Goal: Check status: Check status

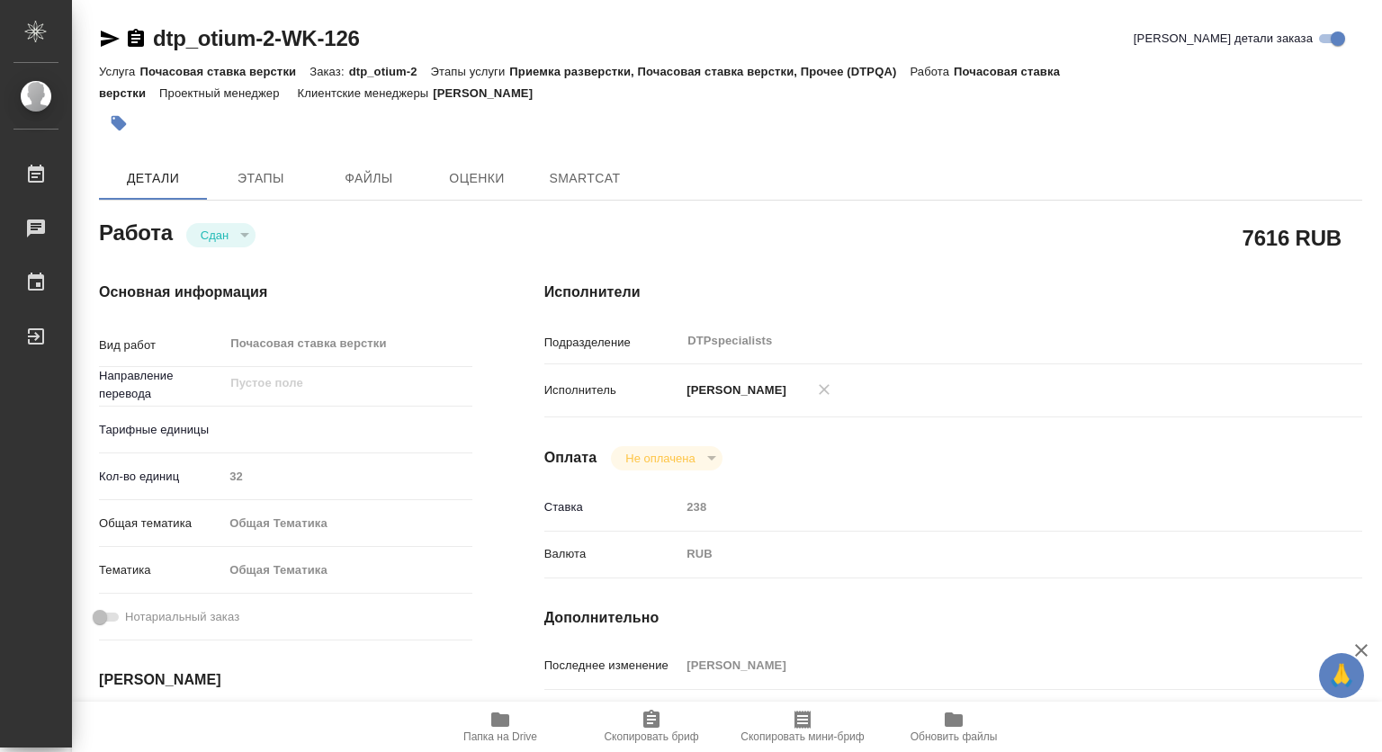
type textarea "x"
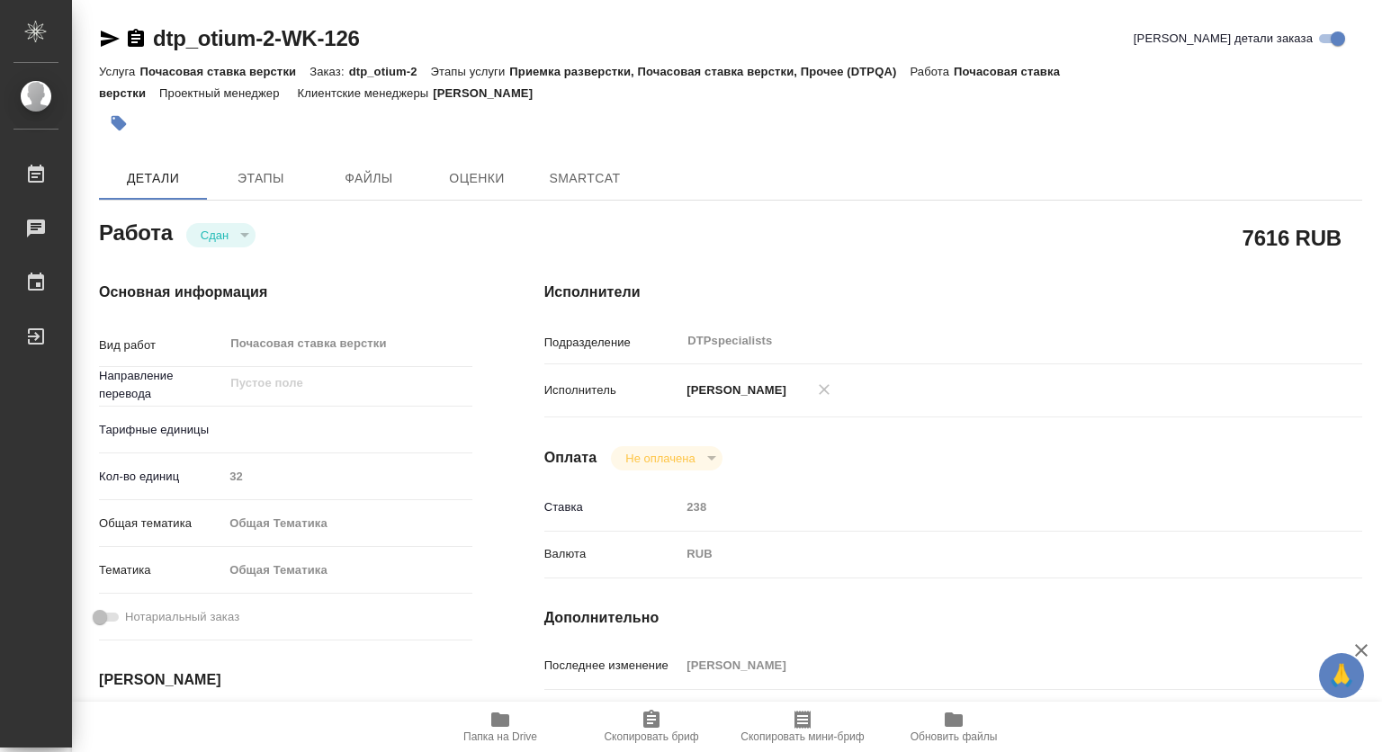
type textarea "x"
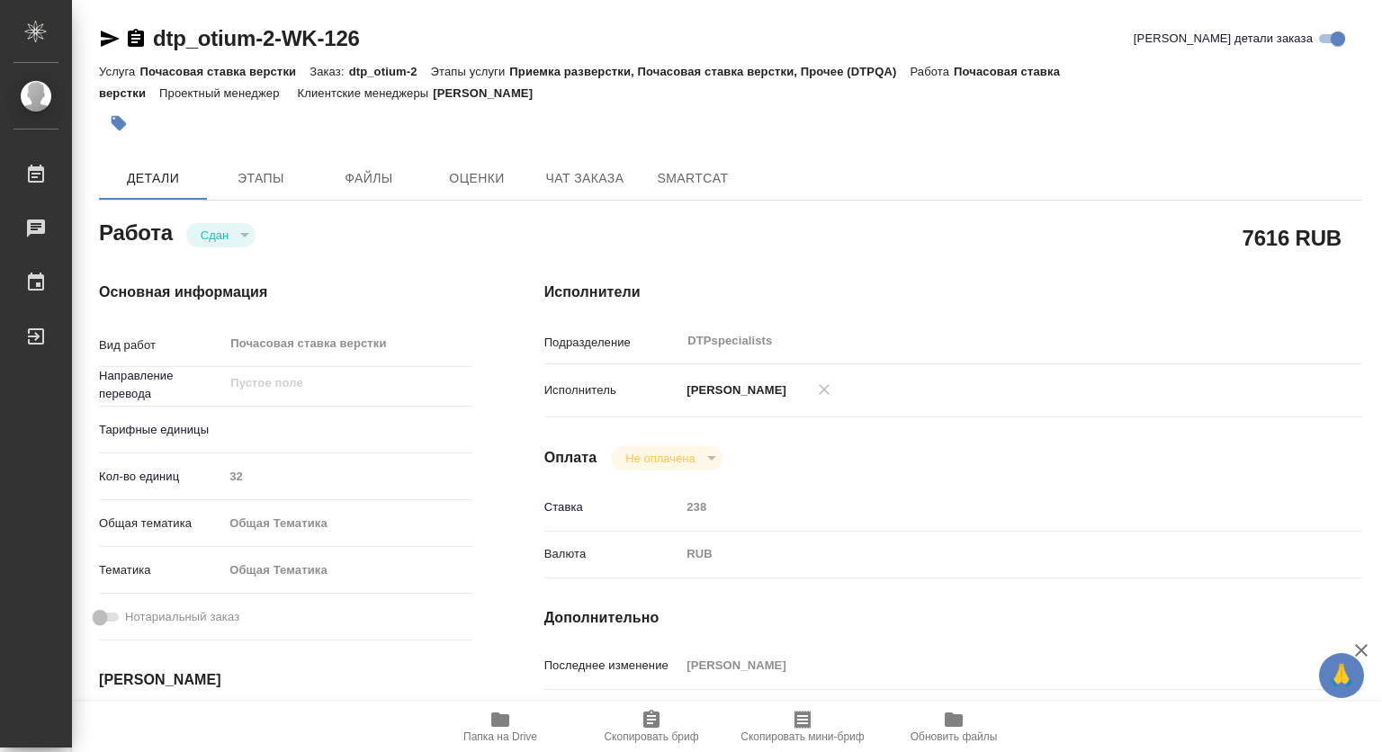
scroll to position [180, 0]
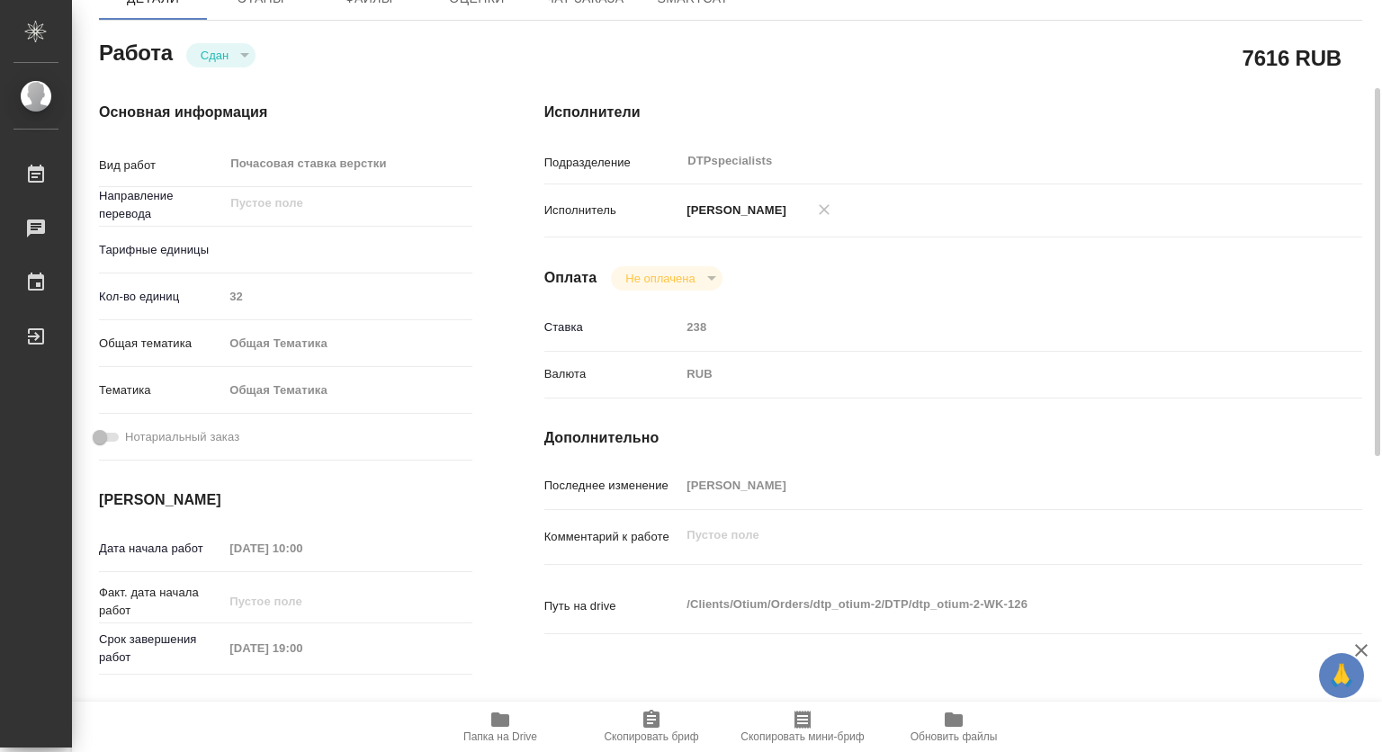
type textarea "x"
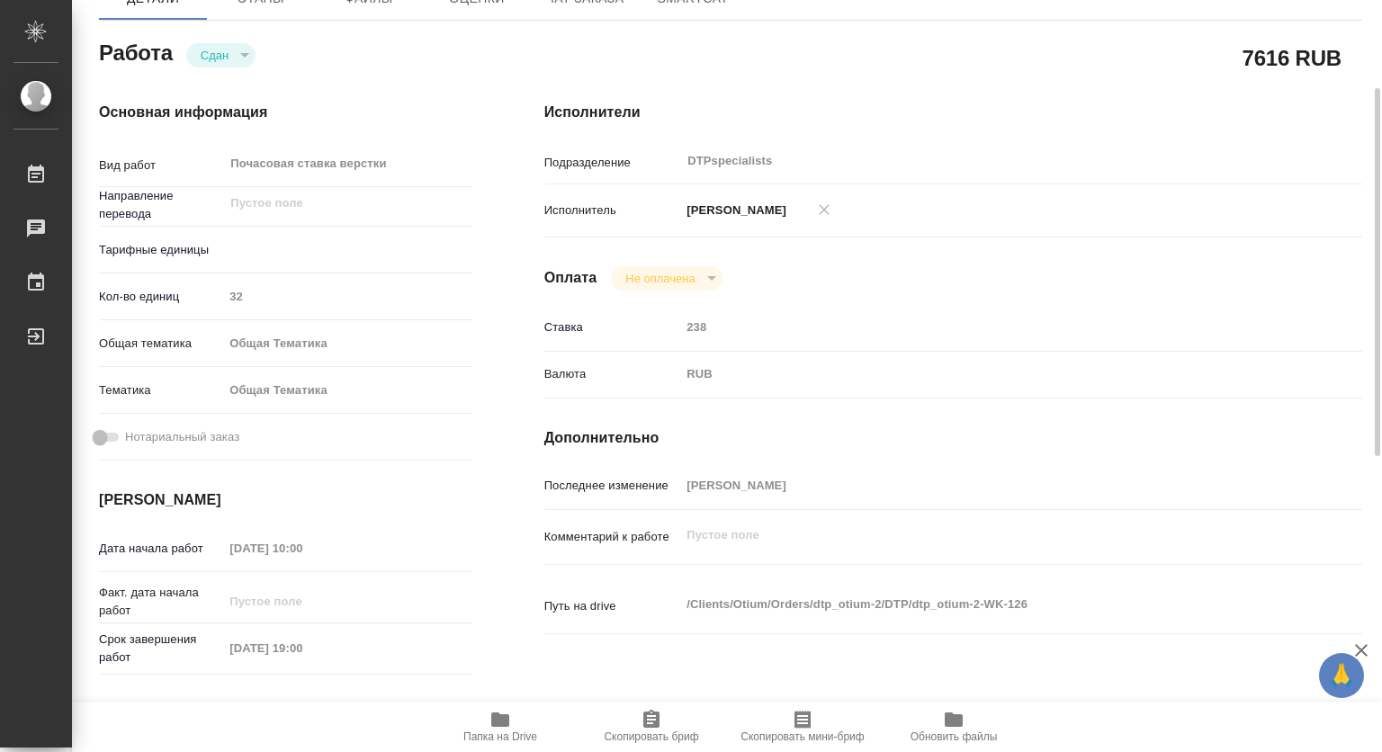
type textarea "x"
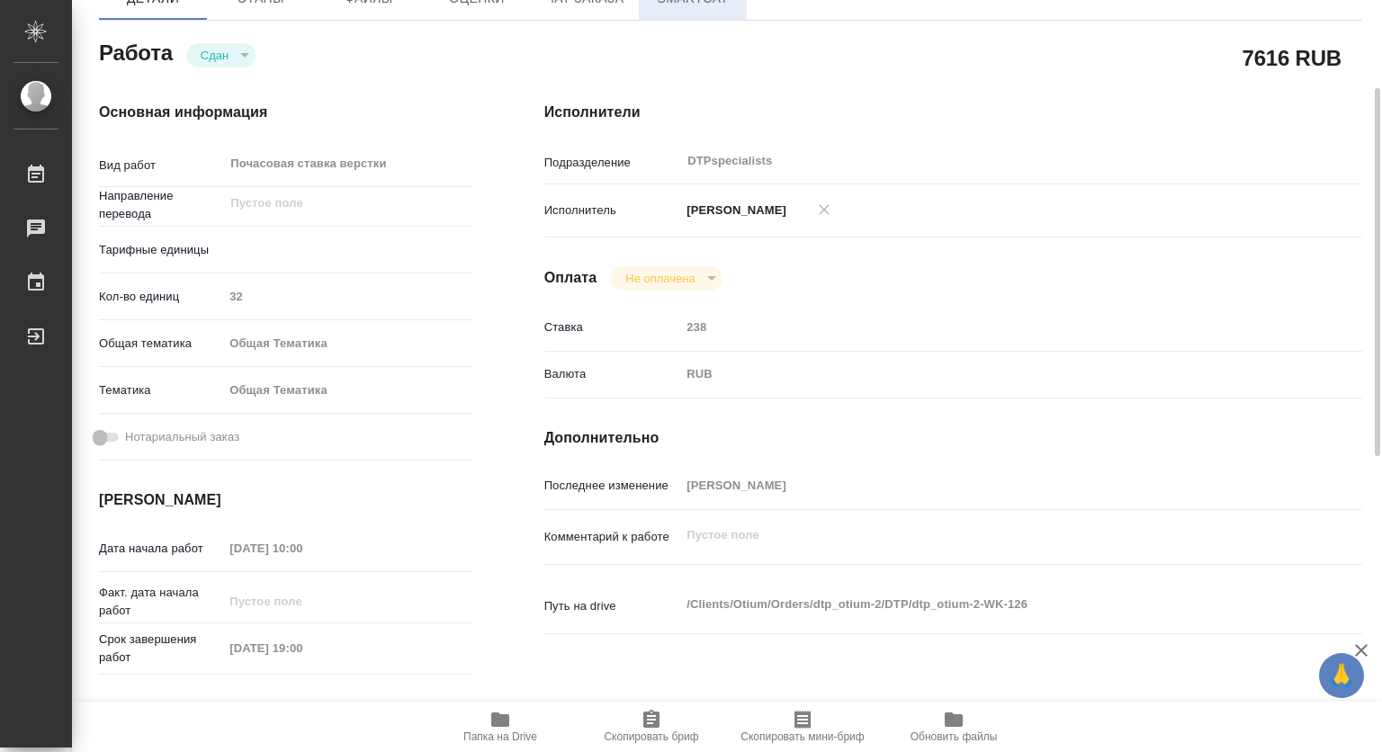
type textarea "x"
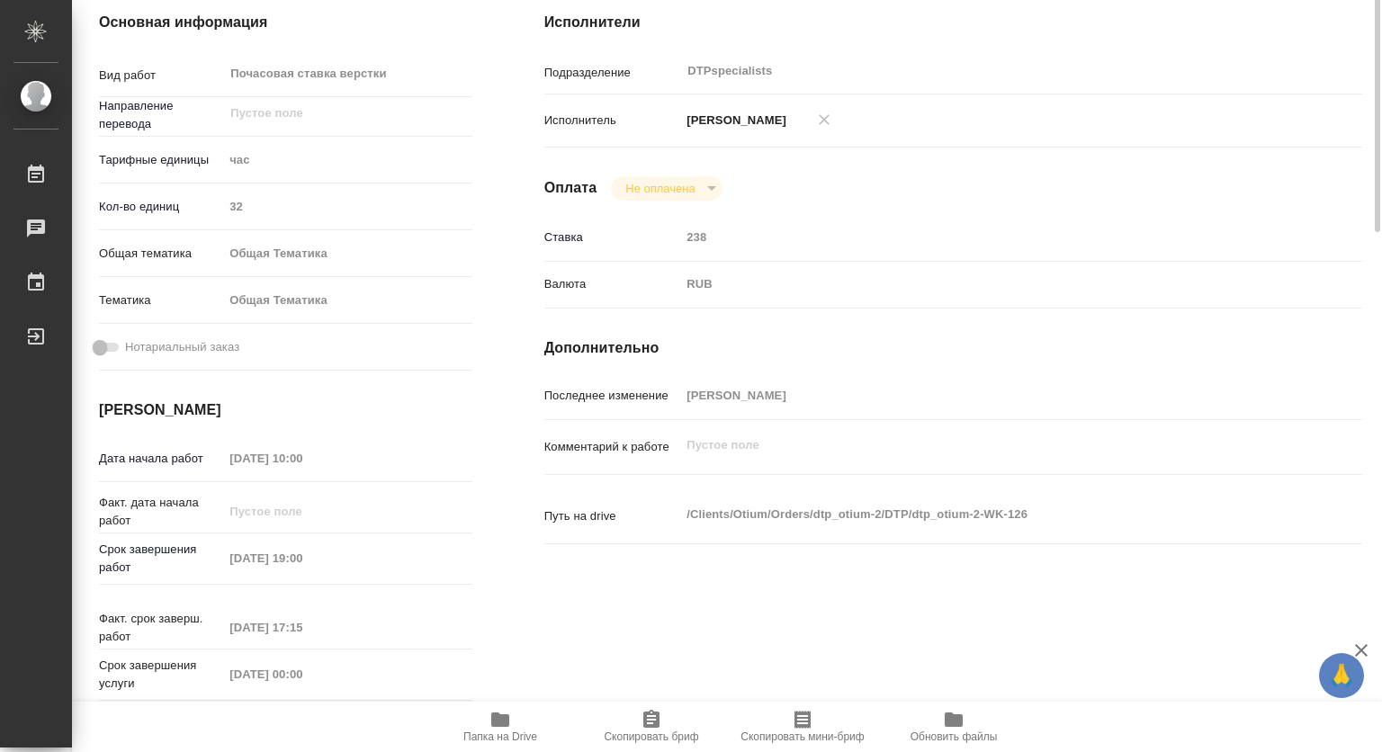
scroll to position [0, 0]
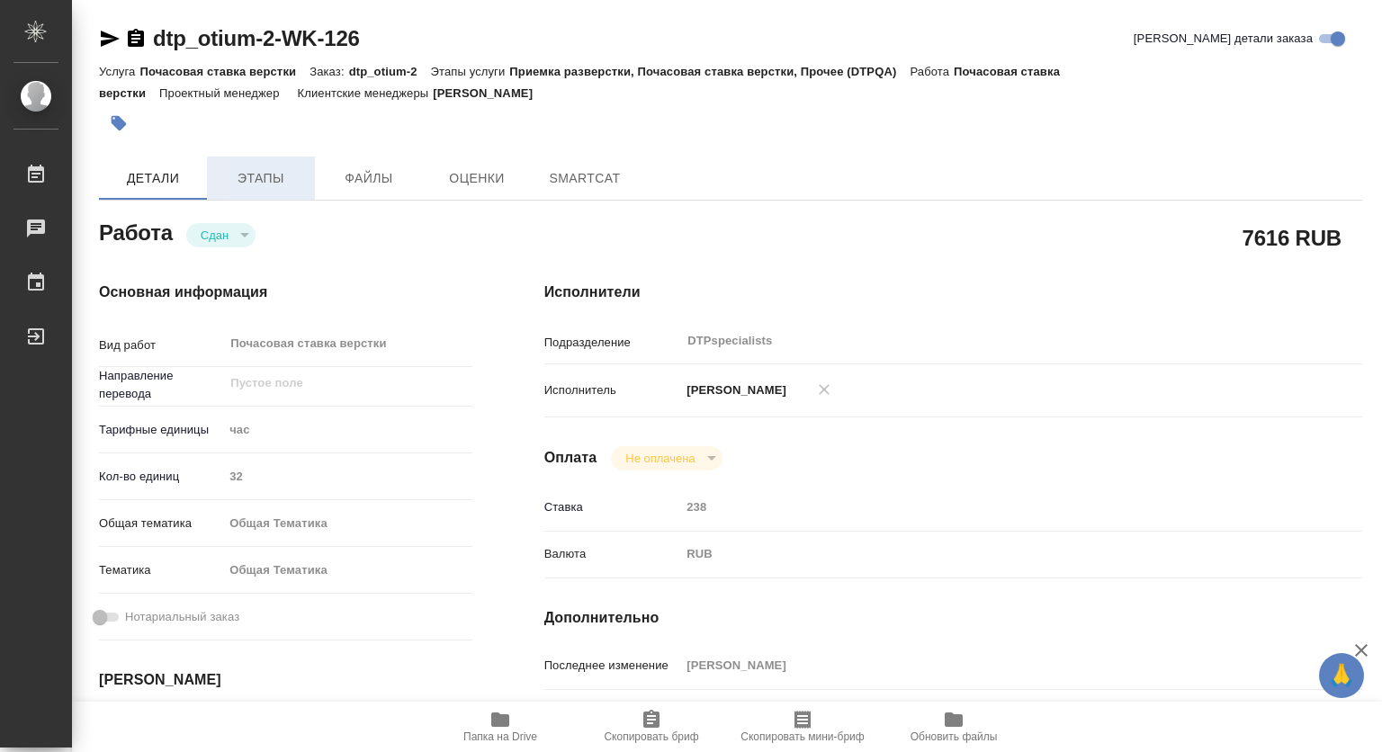
type textarea "x"
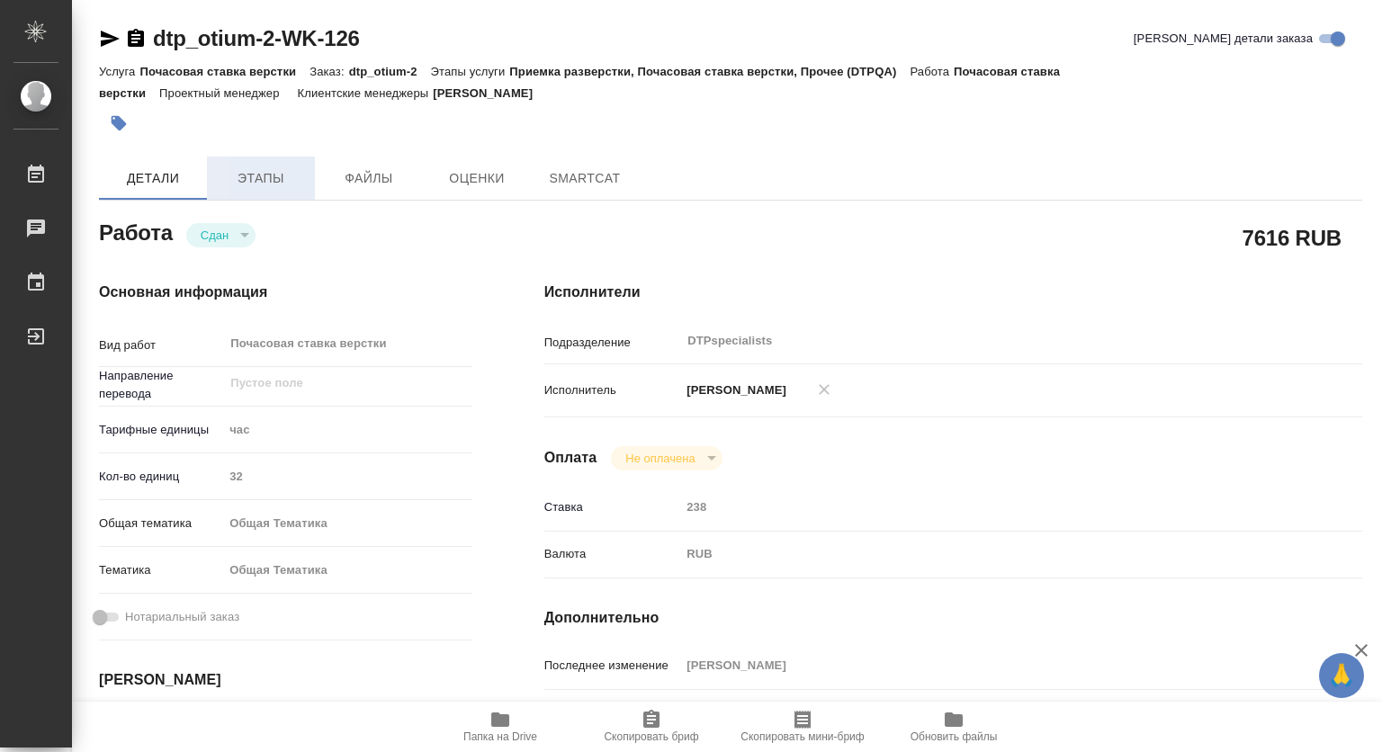
type textarea "x"
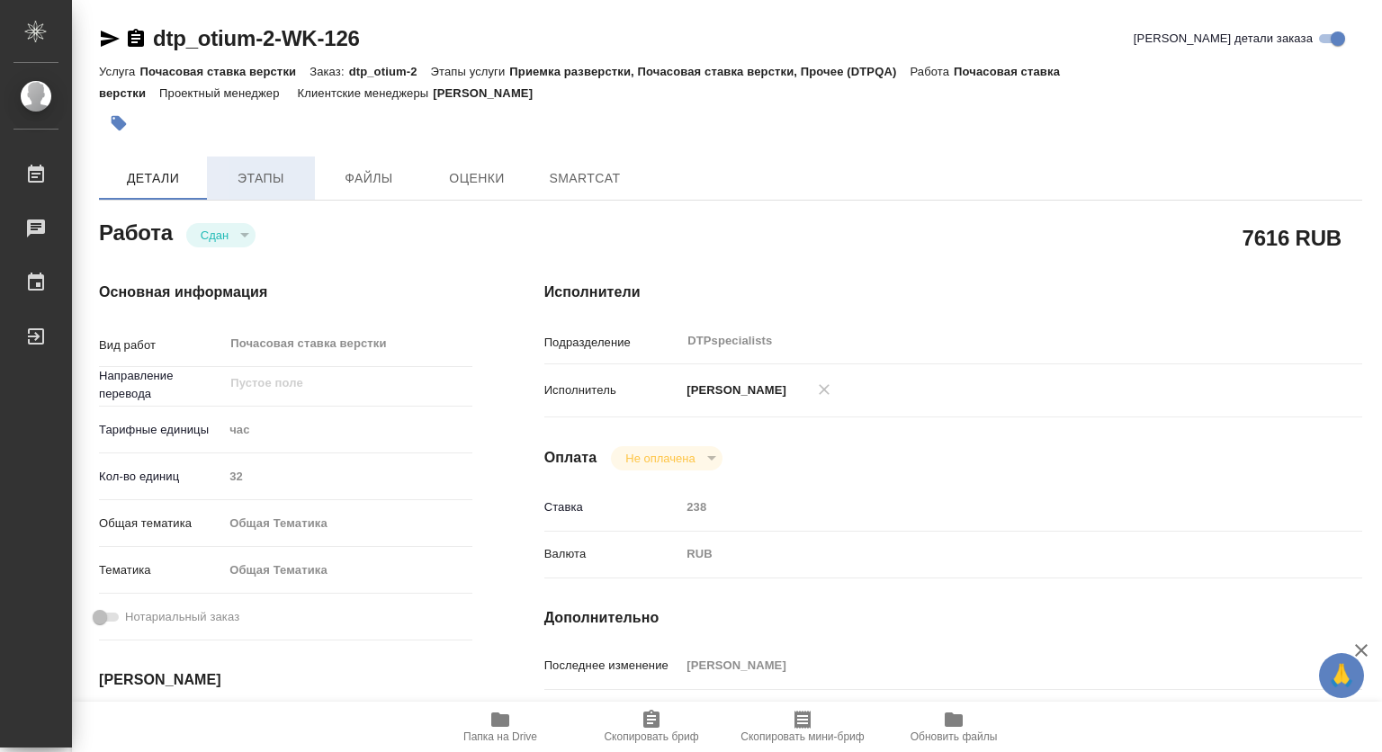
type textarea "x"
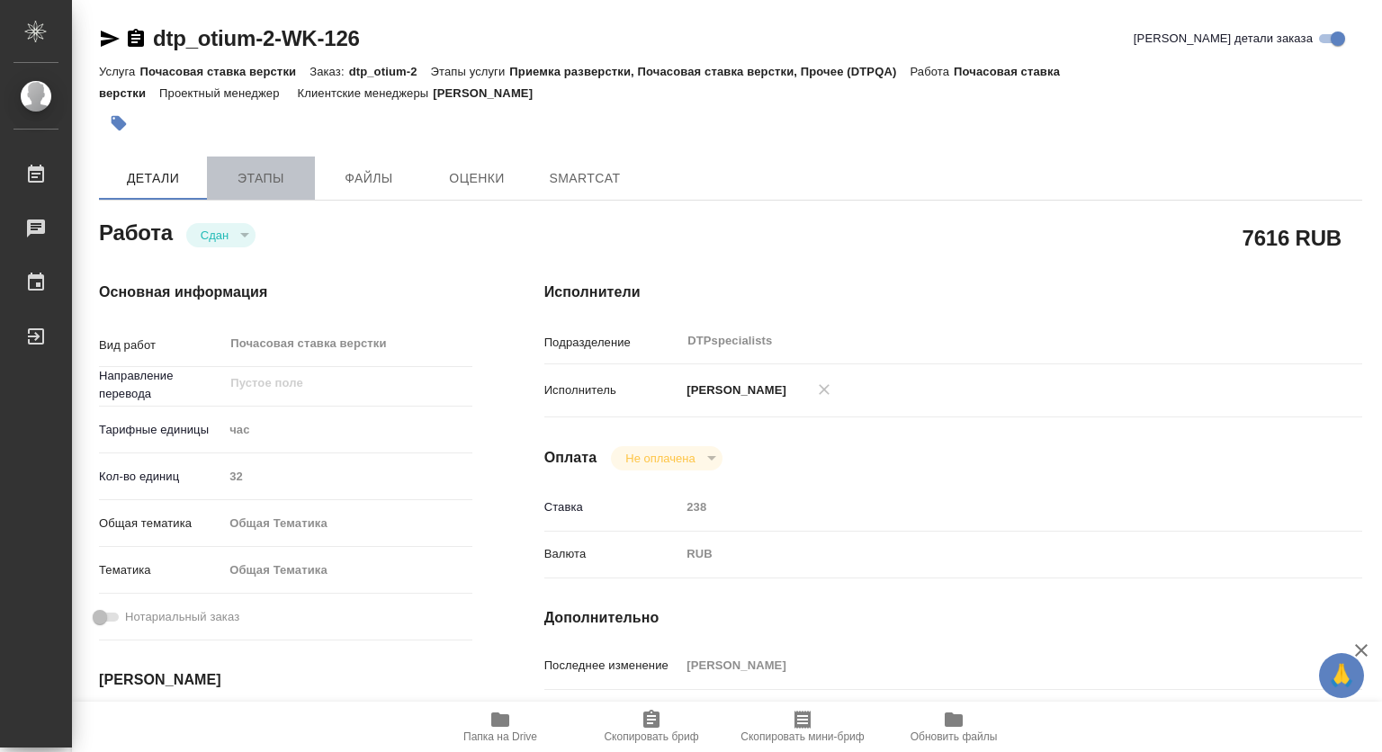
click at [245, 173] on span "Этапы" at bounding box center [261, 178] width 86 height 22
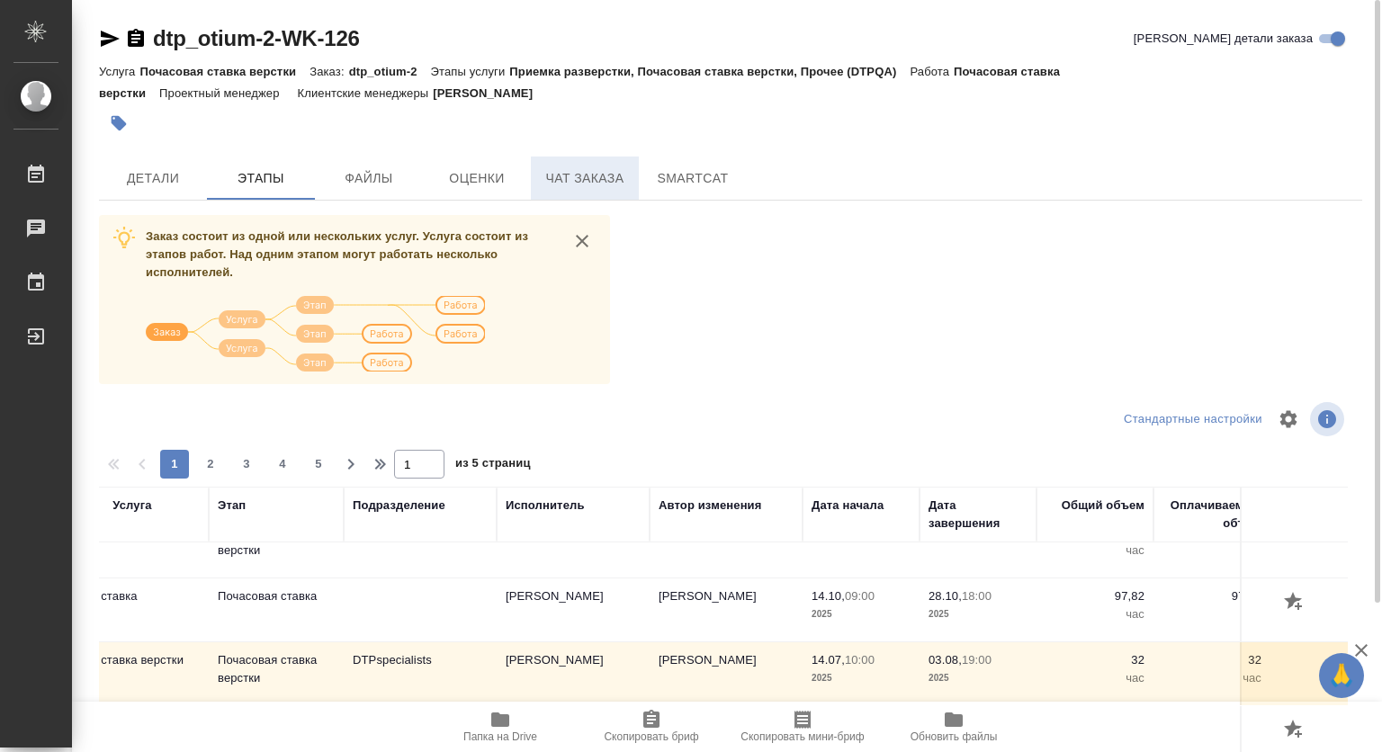
click at [568, 175] on span "Чат заказа" at bounding box center [584, 178] width 86 height 22
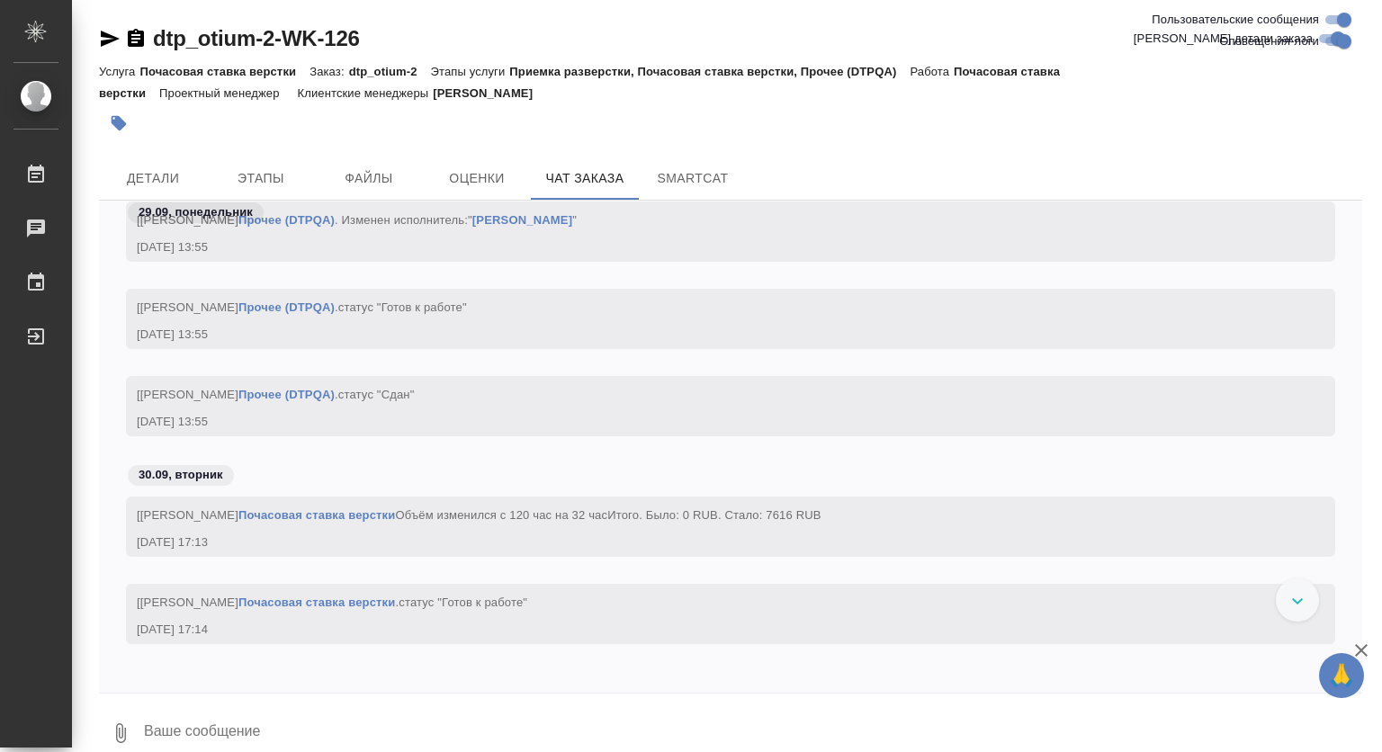
scroll to position [87166, 0]
